Goal: Task Accomplishment & Management: Use online tool/utility

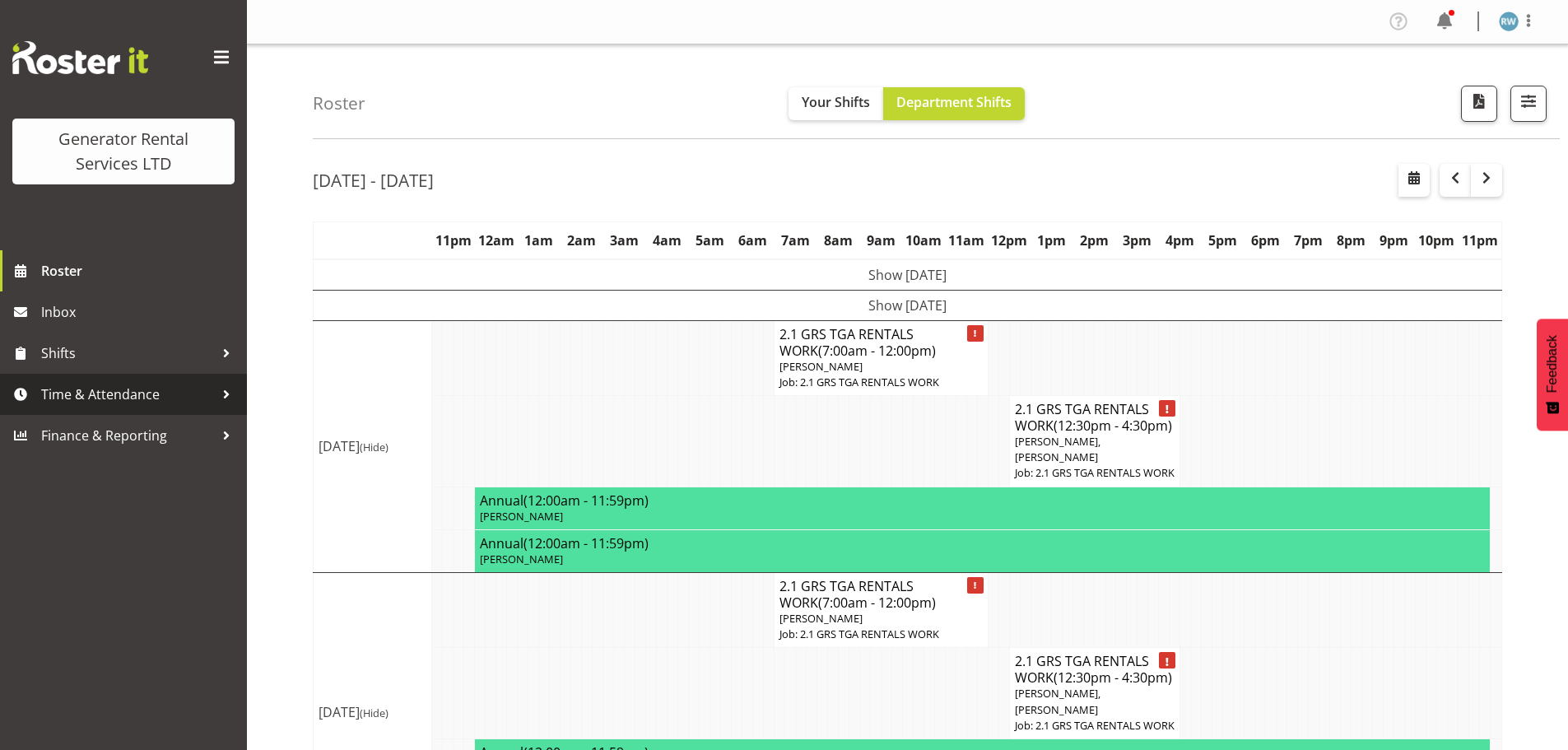
click at [91, 387] on span "Time & Attendance" at bounding box center [127, 394] width 173 height 25
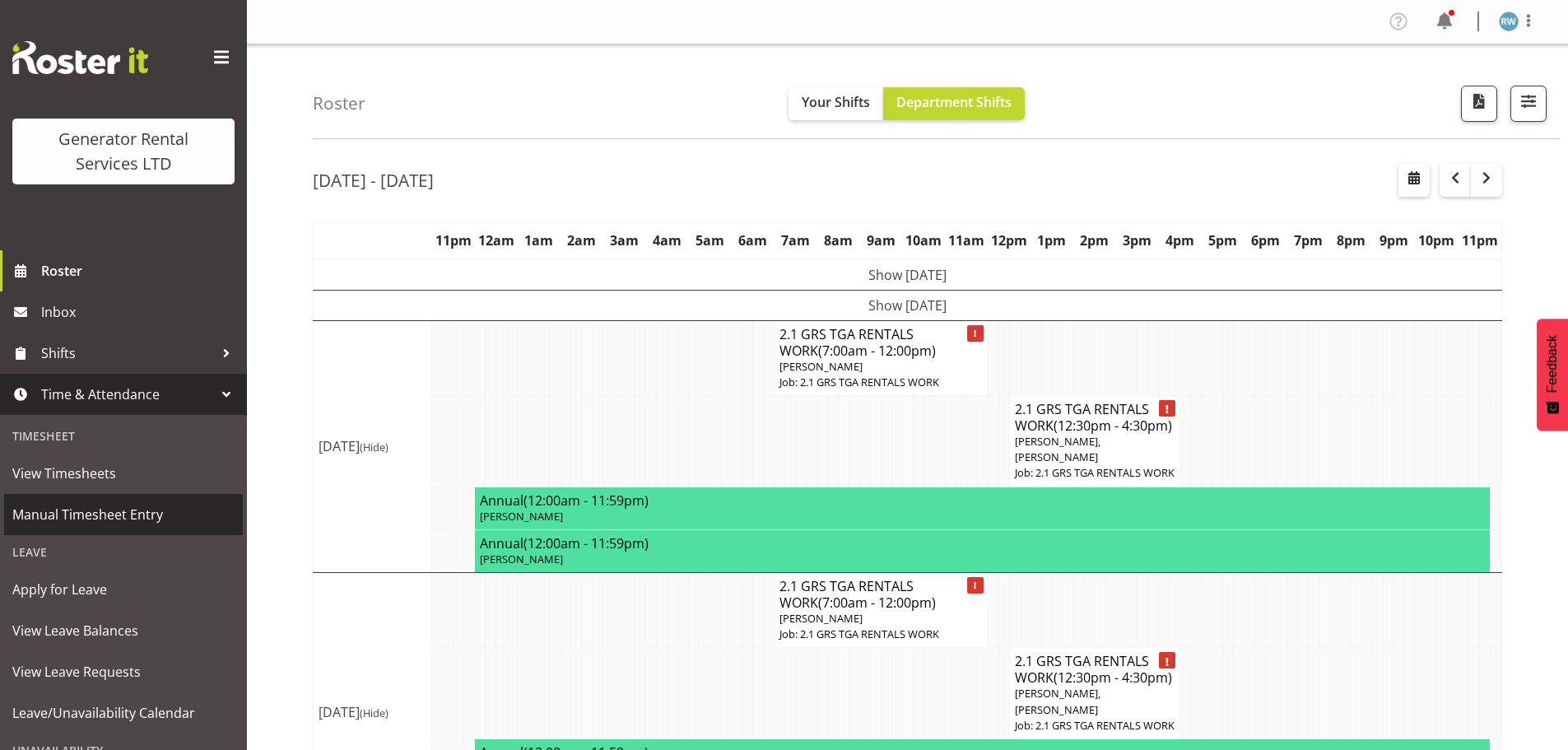
click at [117, 509] on span "Manual Timesheet Entry" at bounding box center [123, 515] width 223 height 25
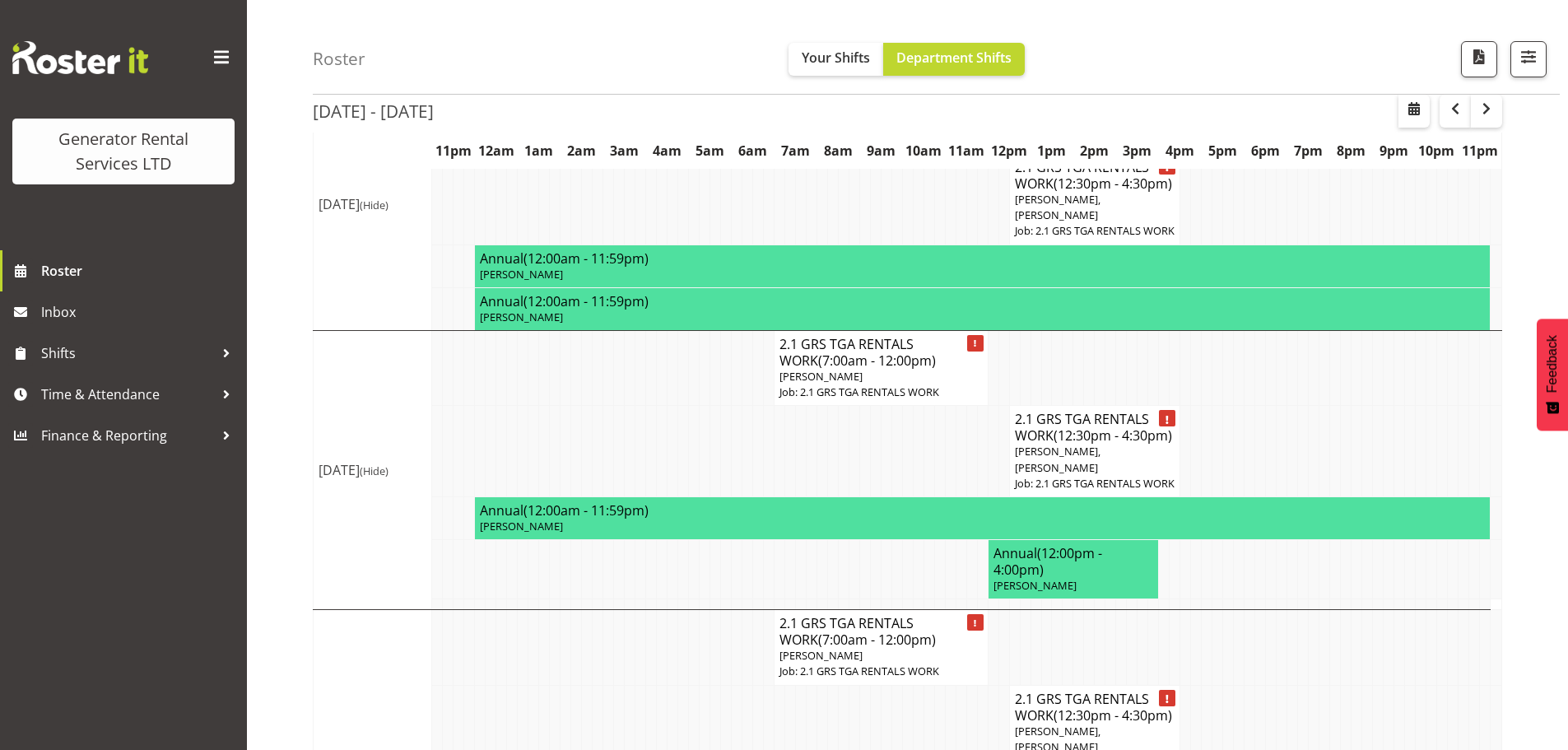
scroll to position [247, 0]
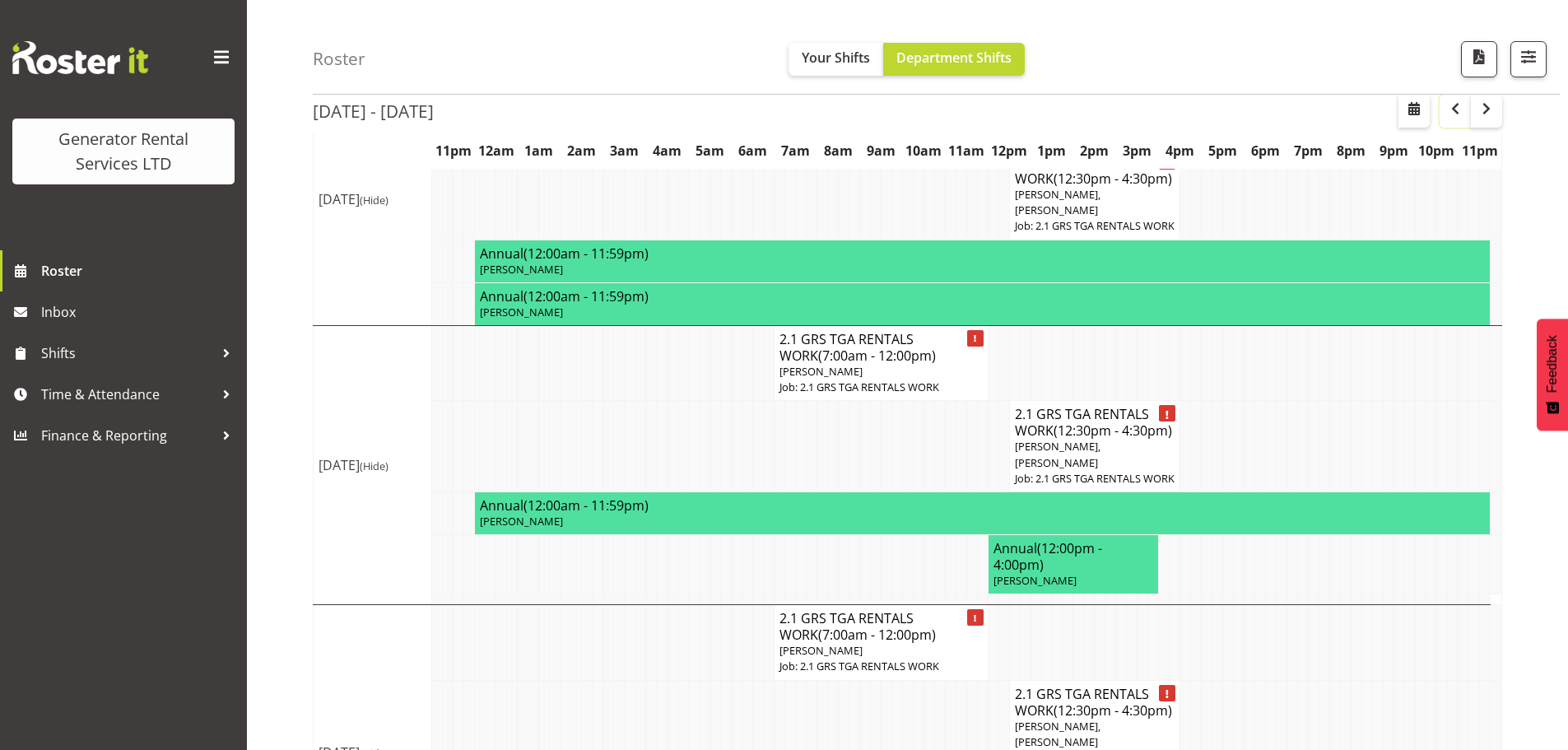
click at [1461, 118] on span "button" at bounding box center [1455, 108] width 20 height 20
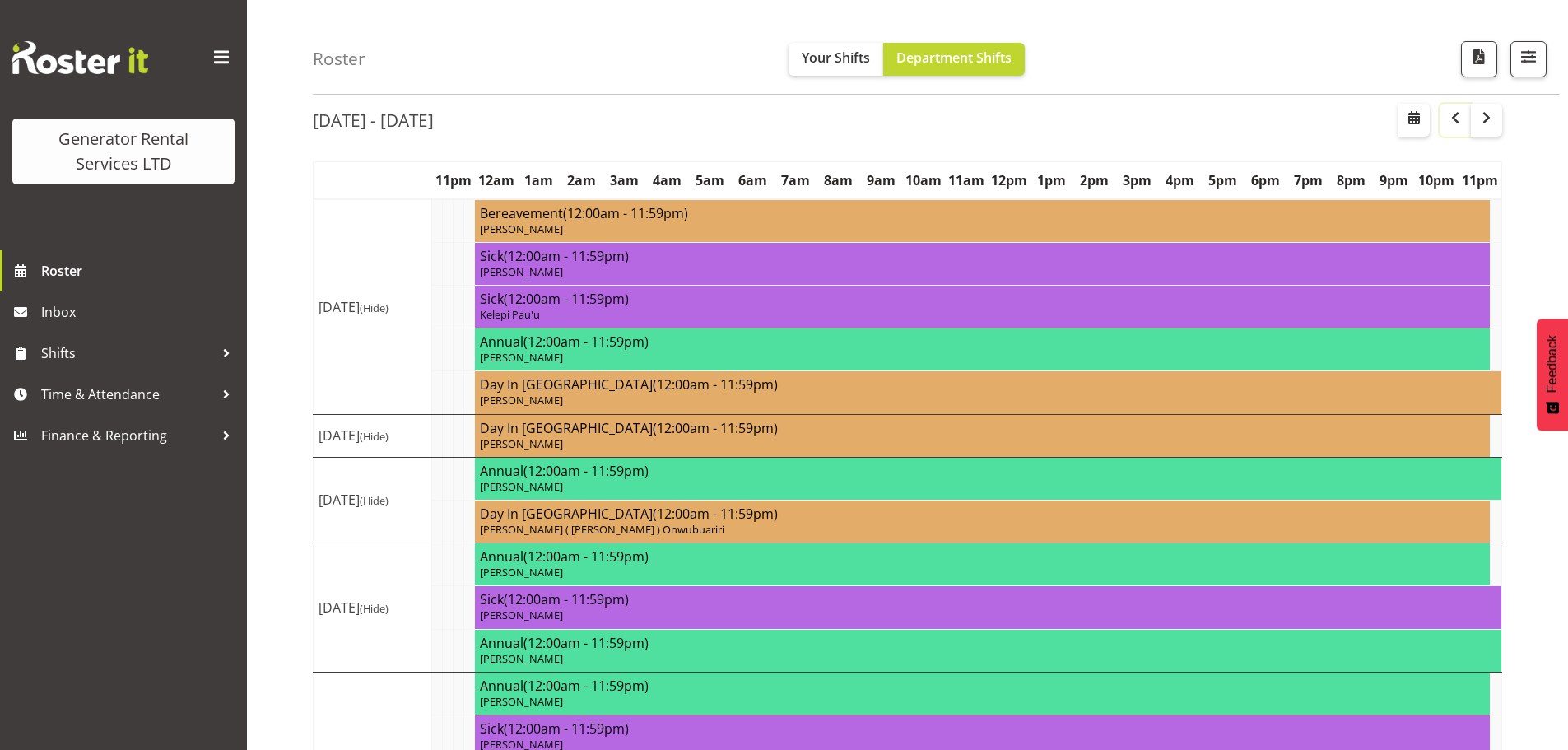
scroll to position [247, 0]
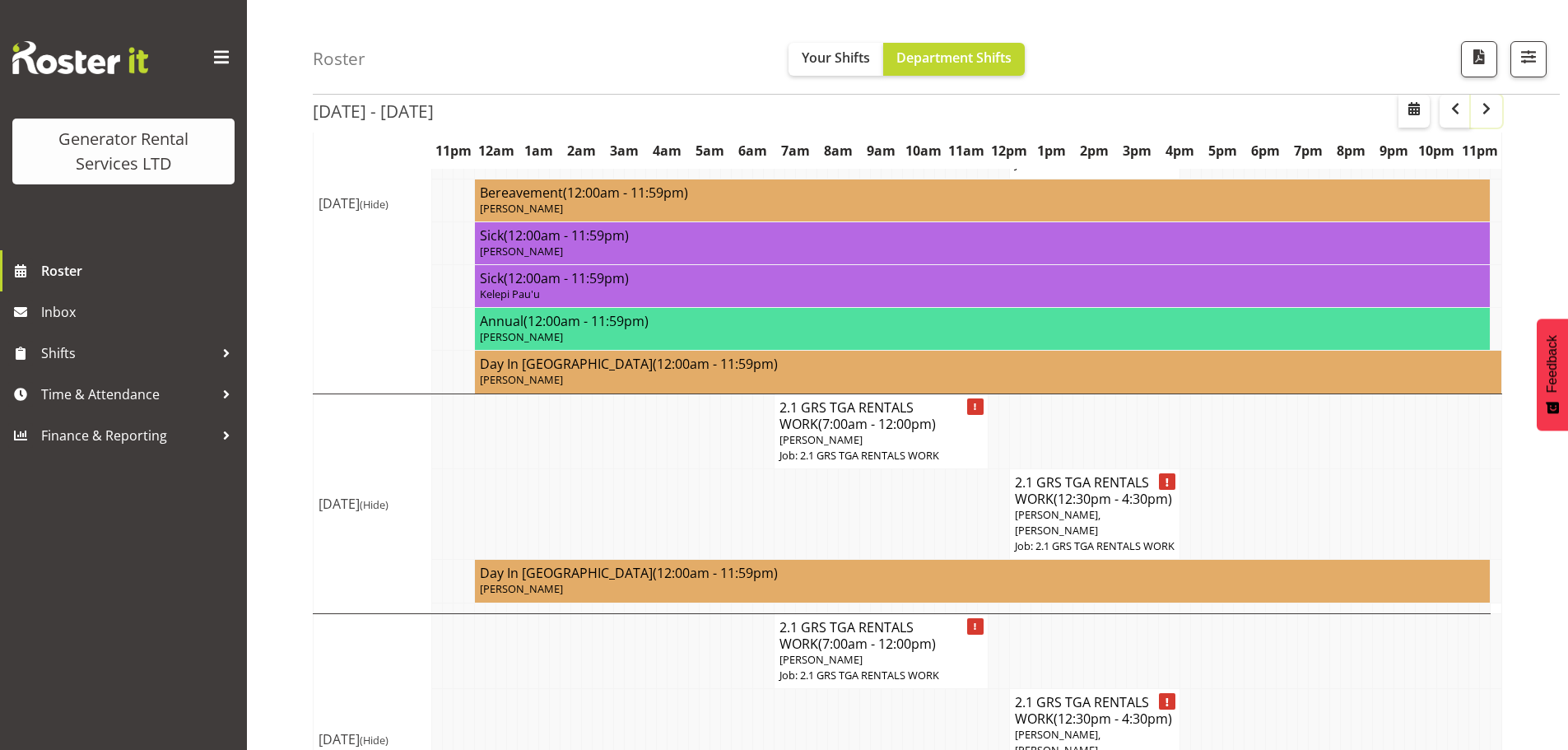
click at [1488, 120] on span "button" at bounding box center [1487, 109] width 5 height 21
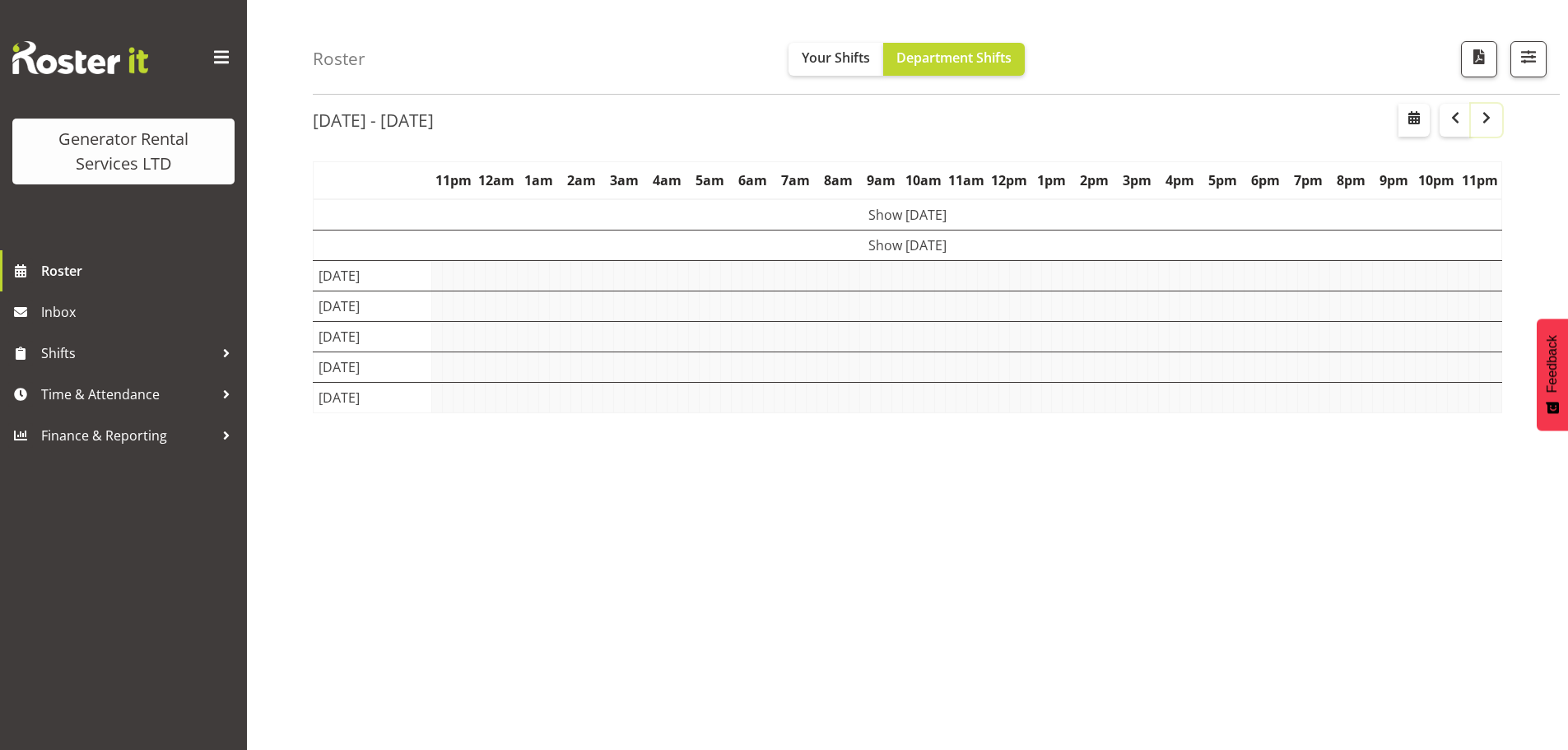
scroll to position [60, 0]
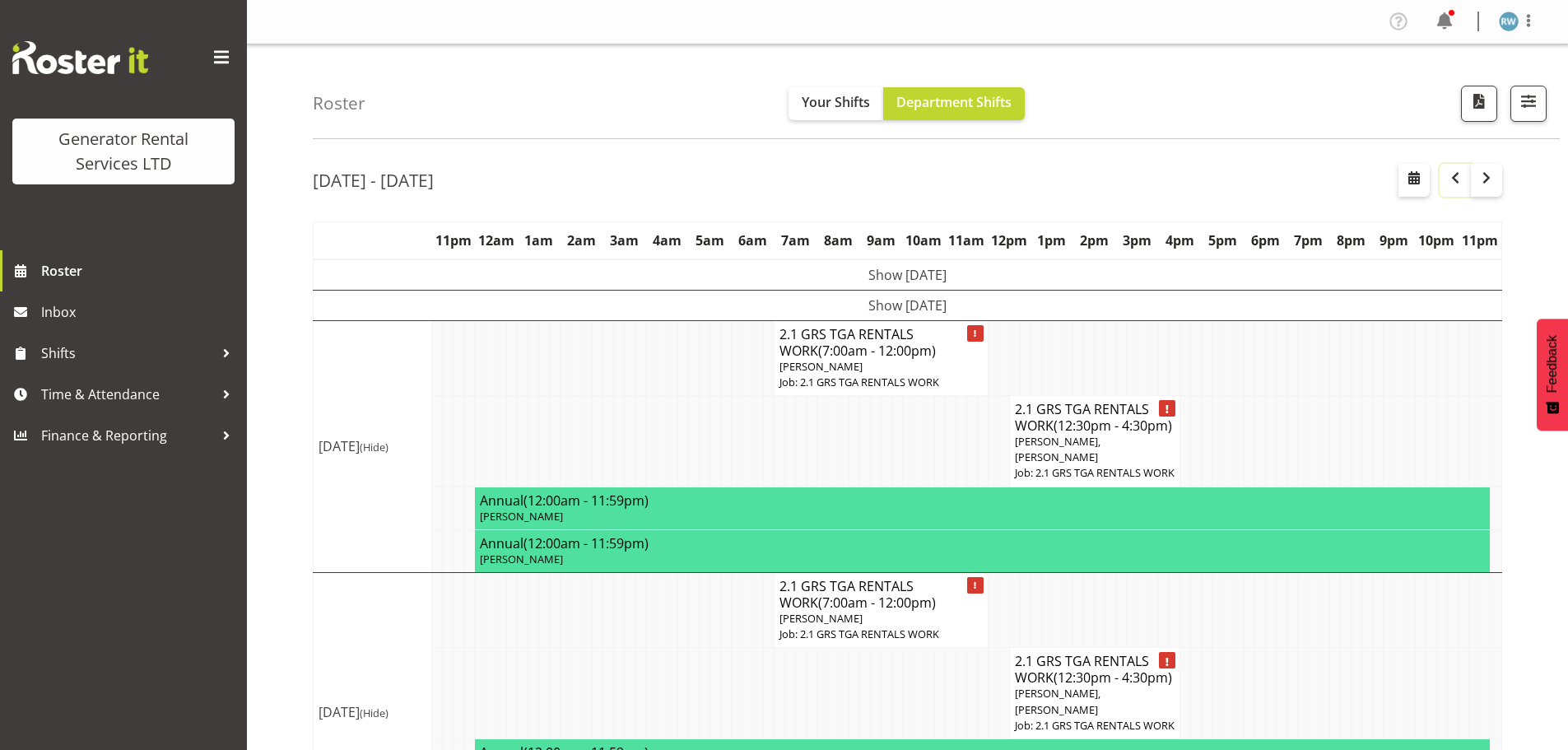
click at [1463, 190] on button "button" at bounding box center [1454, 180] width 31 height 33
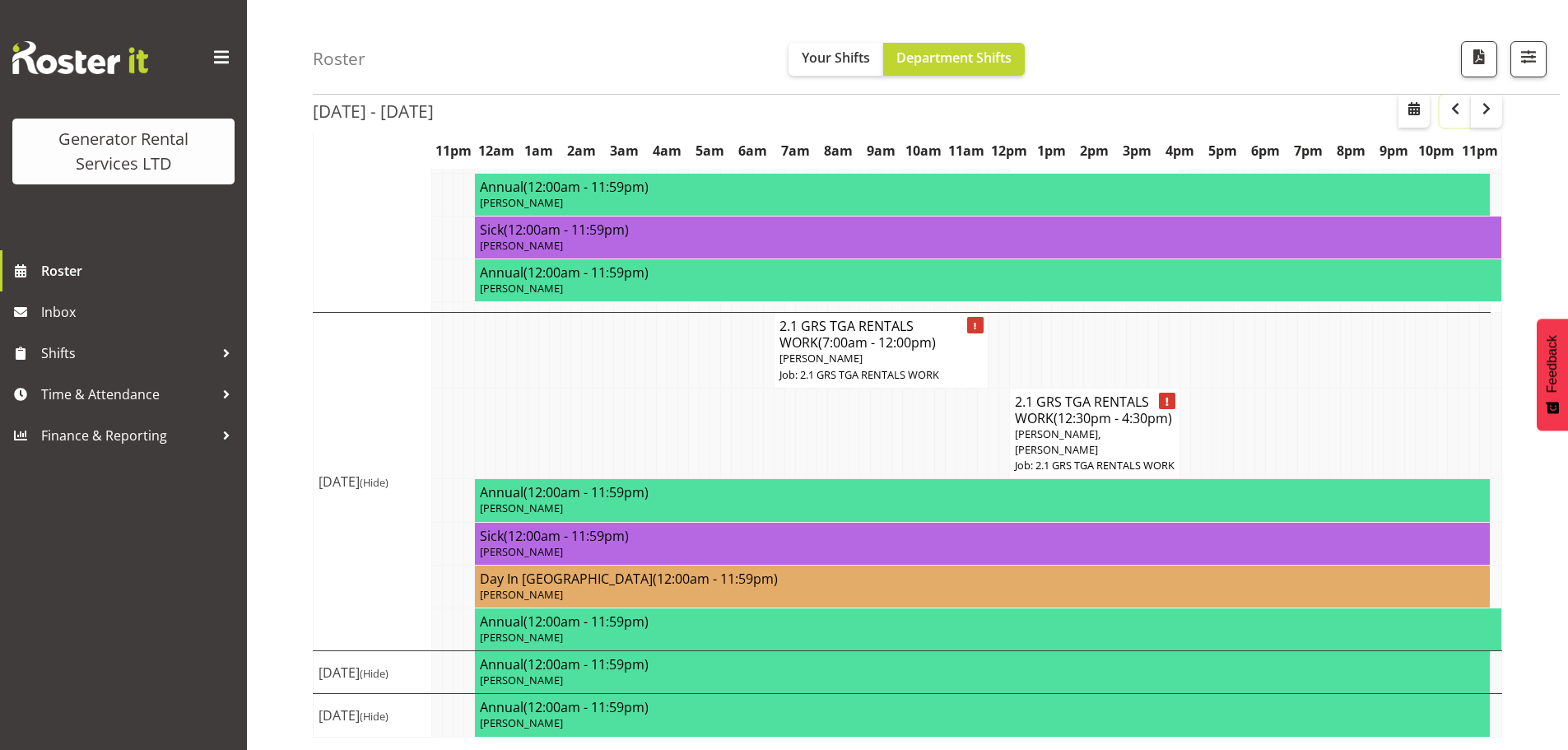
scroll to position [1037, 0]
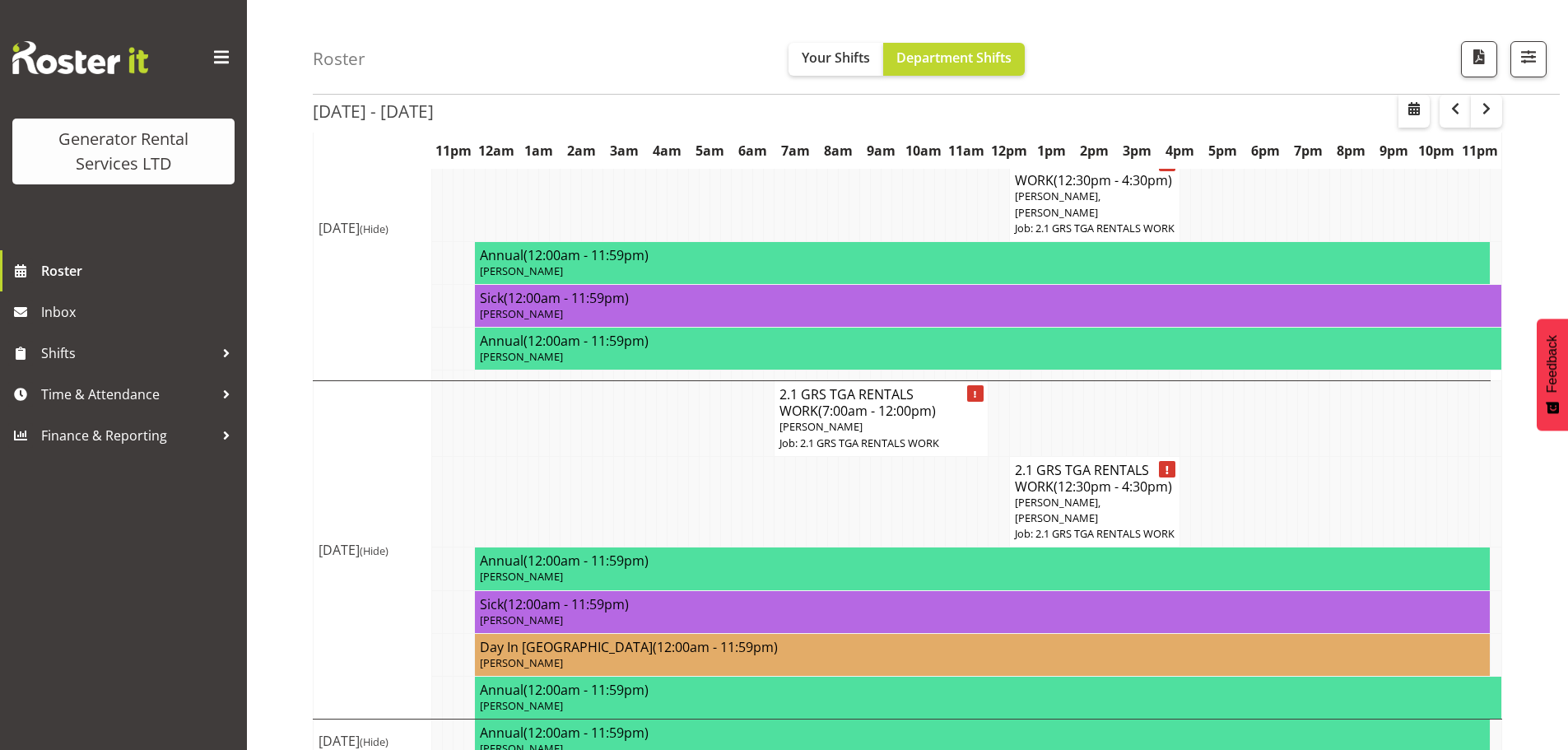
drag, startPoint x: 514, startPoint y: 285, endPoint x: 561, endPoint y: 287, distance: 47.0
click at [561, 242] on tr "2.1 GRS TGA RENTALS WORK (12:30pm - 4:30pm) Steve Knill, Rob Wallace Job: 2.1 G…" at bounding box center [908, 196] width 1189 height 91
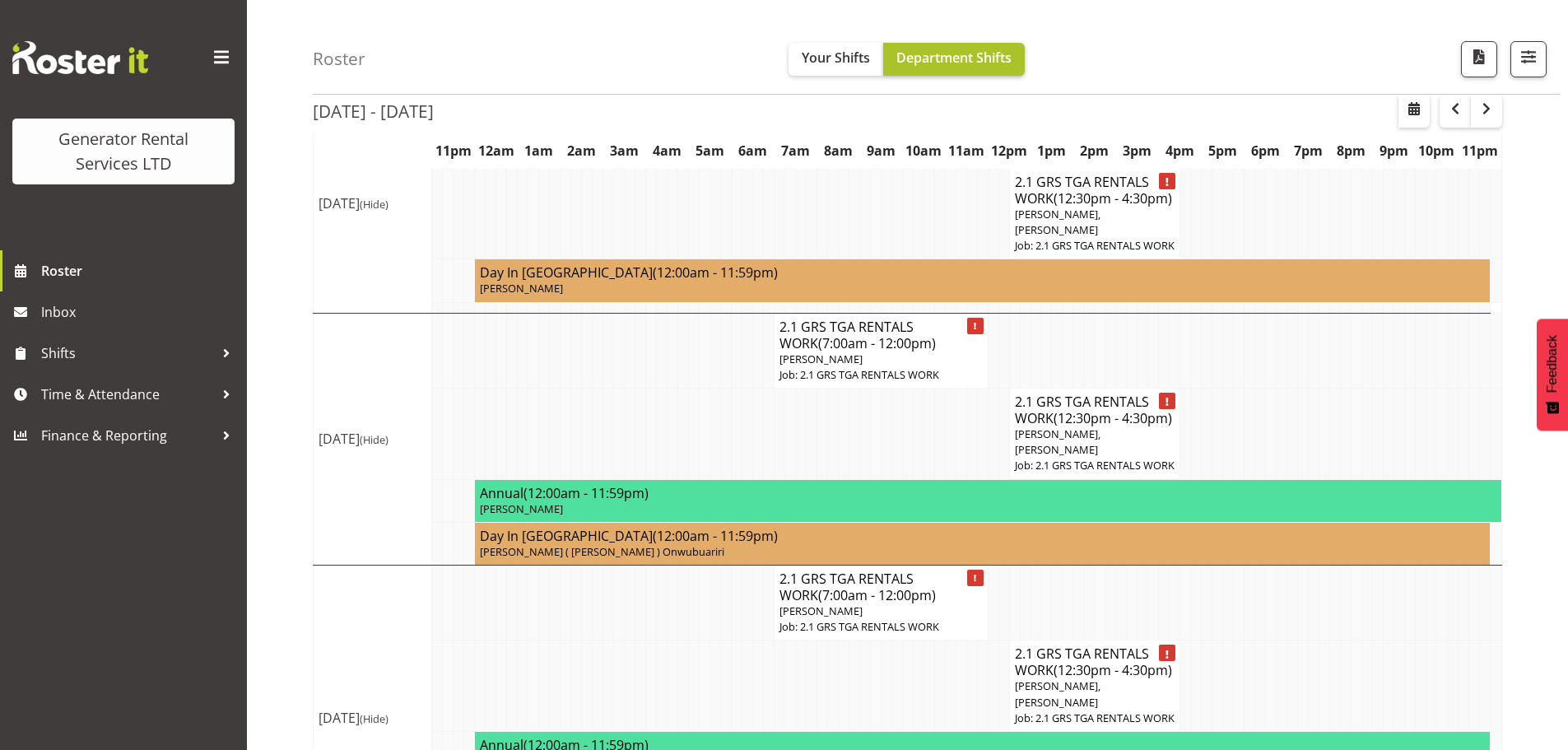
scroll to position [544, 0]
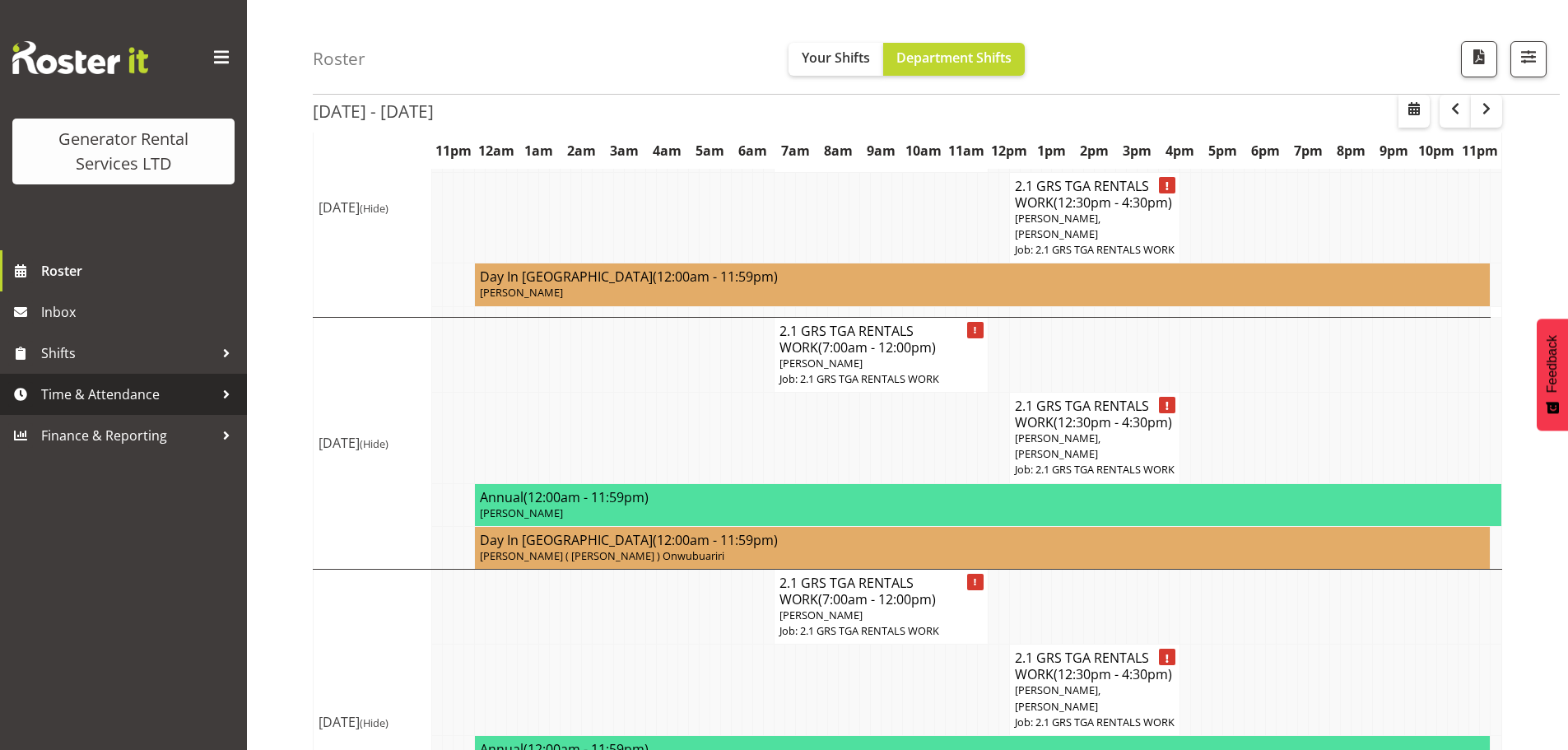
click at [80, 395] on span "Time & Attendance" at bounding box center [127, 394] width 173 height 25
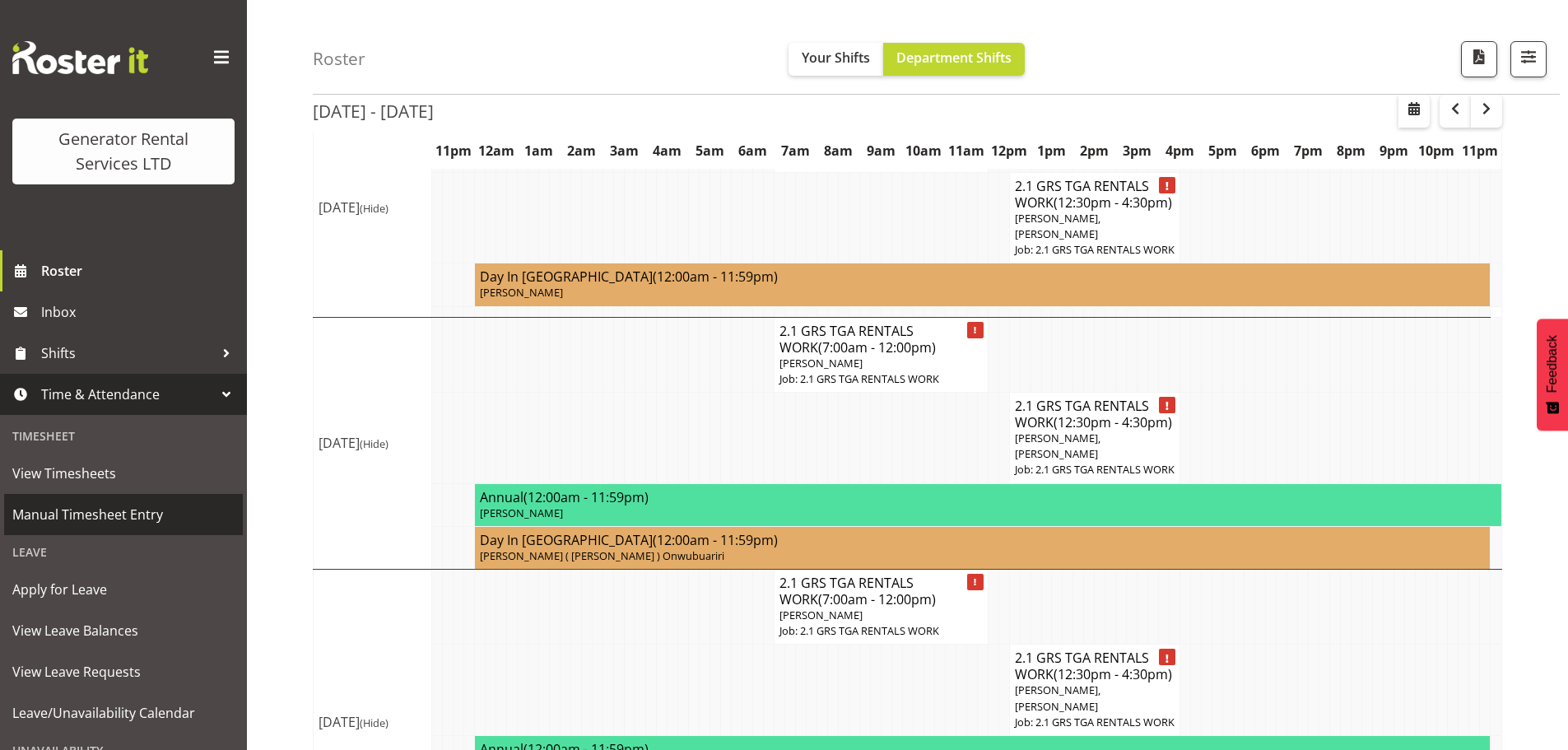
click at [56, 515] on span "Manual Timesheet Entry" at bounding box center [123, 515] width 223 height 25
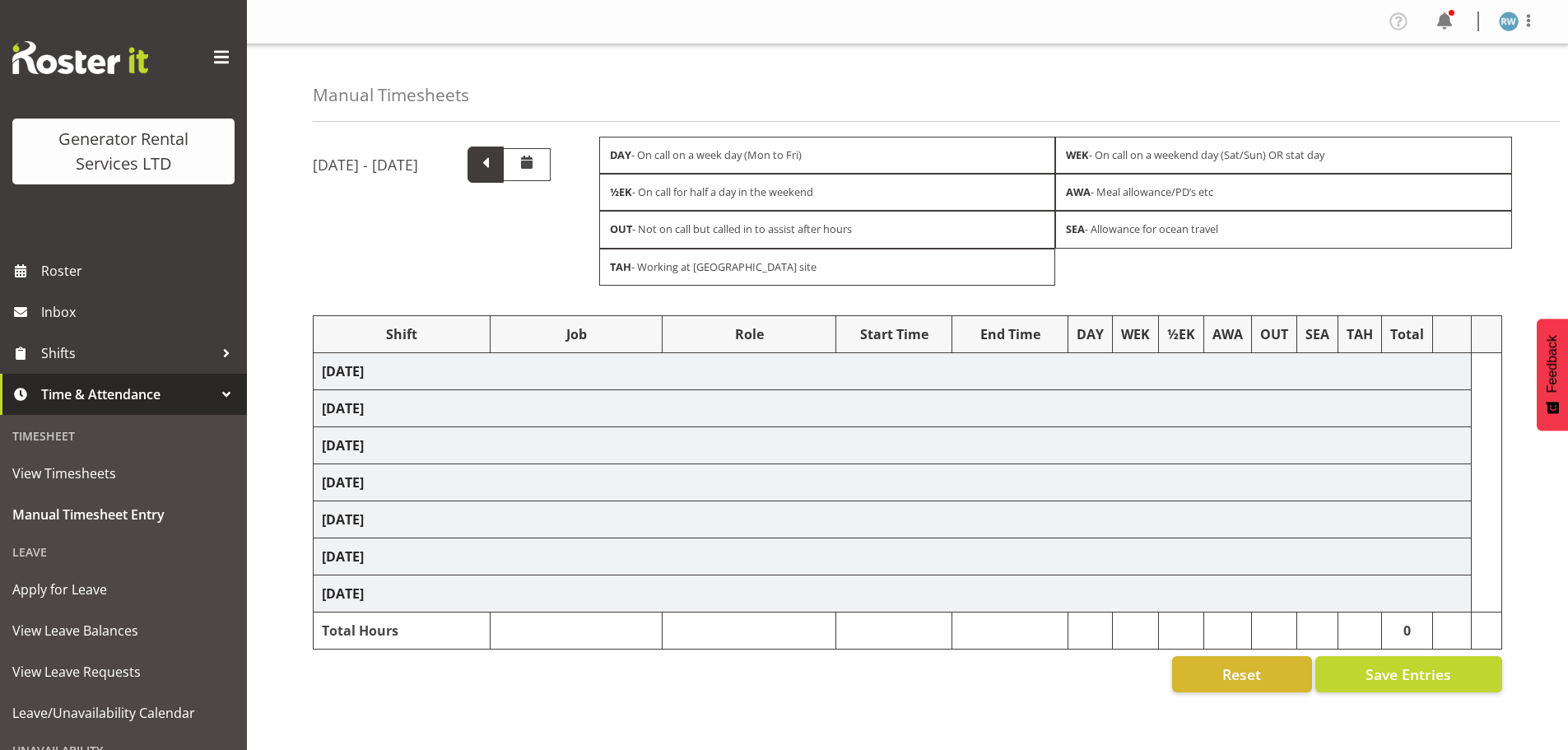
click at [496, 161] on span at bounding box center [485, 163] width 21 height 21
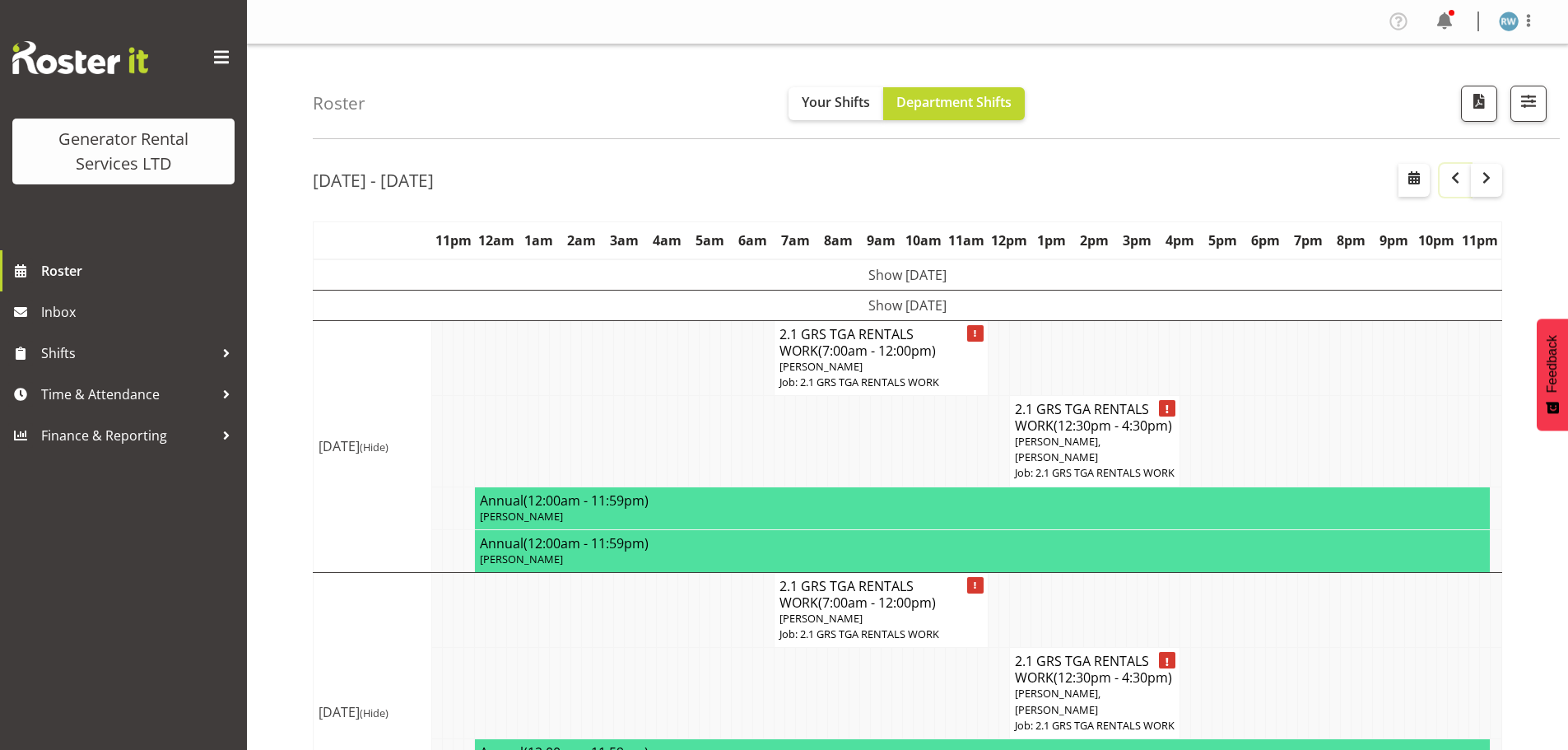
click at [1451, 176] on span "button" at bounding box center [1455, 178] width 20 height 20
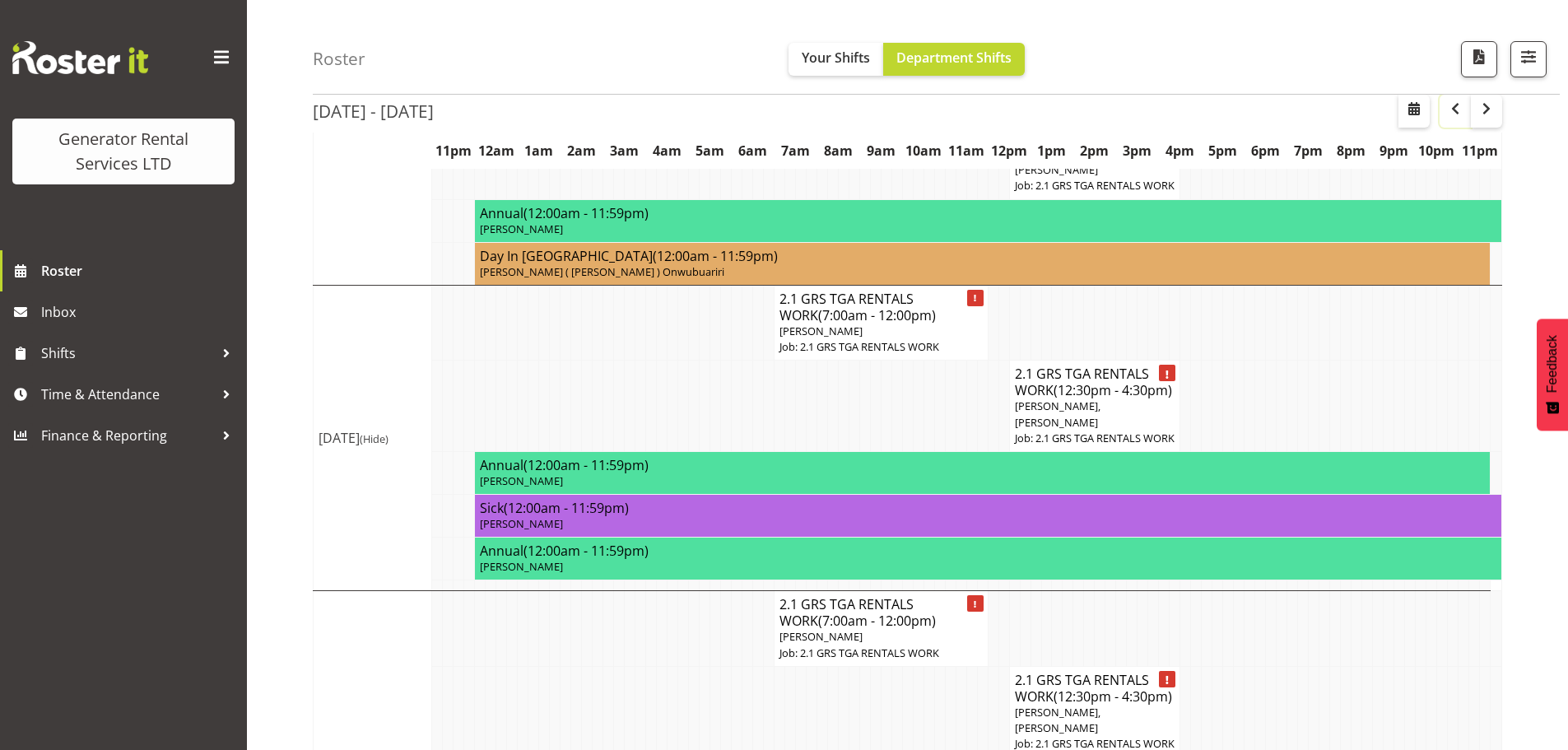
scroll to position [1037, 0]
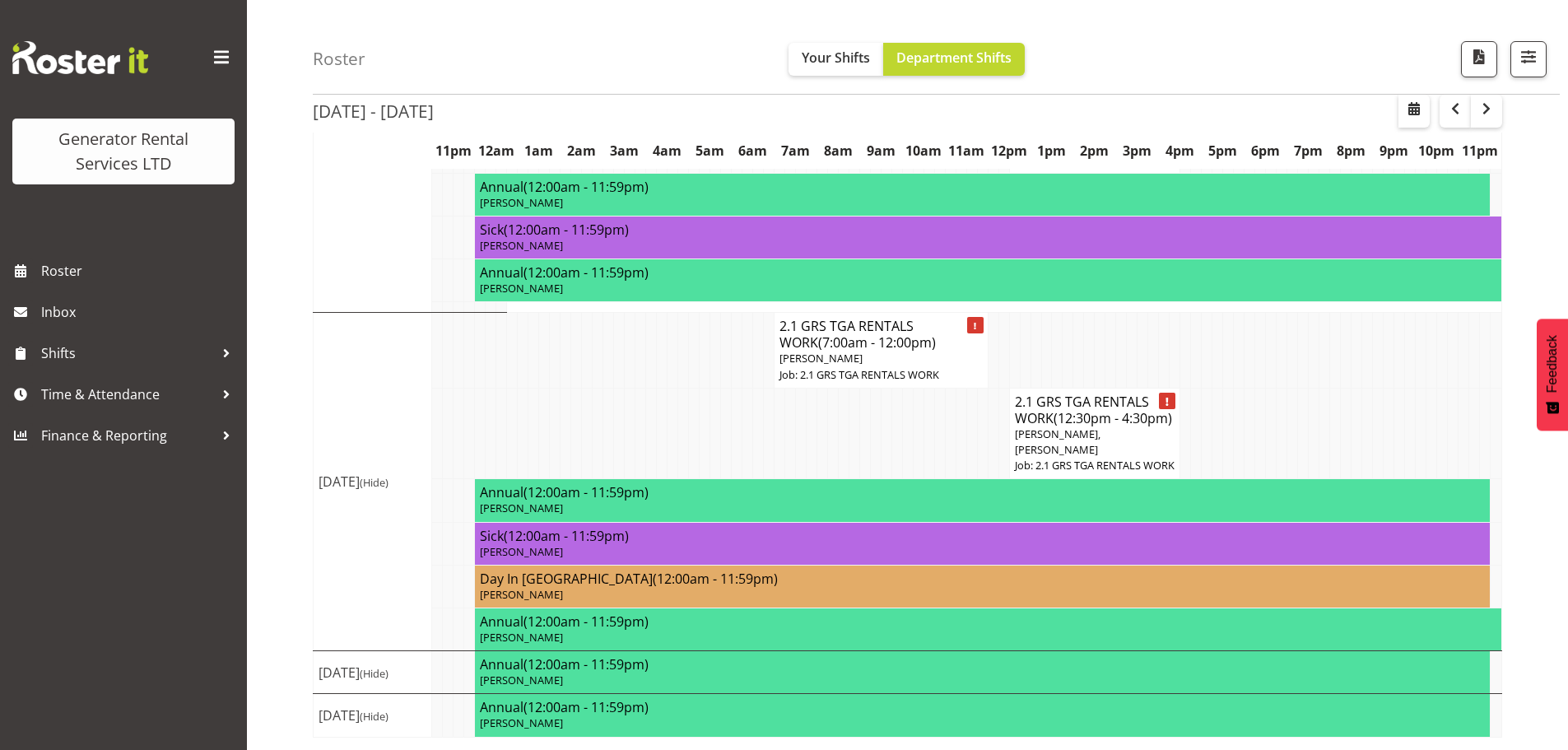
scroll to position [1201, 0]
